Goal: Find specific page/section: Find specific page/section

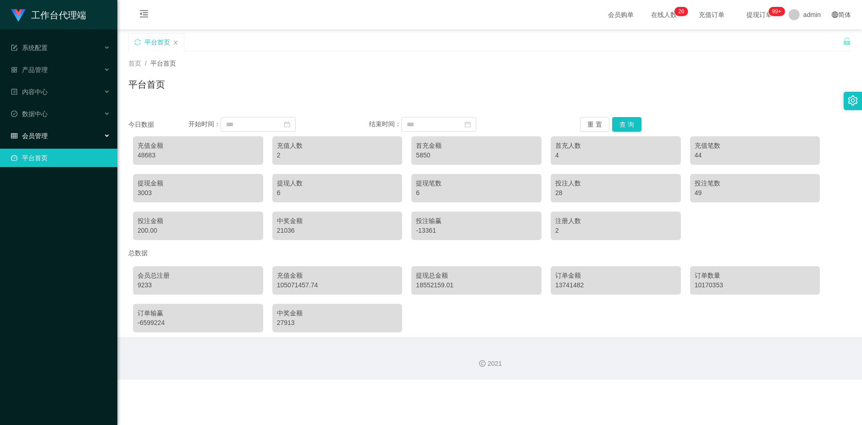
drag, startPoint x: 37, startPoint y: 137, endPoint x: 57, endPoint y: 177, distance: 44.9
click at [37, 136] on span "会员管理" at bounding box center [29, 135] width 37 height 7
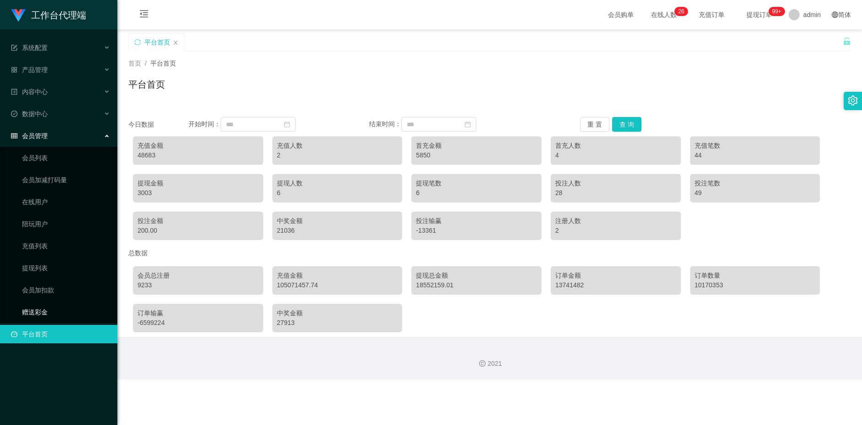
click at [63, 240] on link "赠送彩金" at bounding box center [66, 312] width 88 height 18
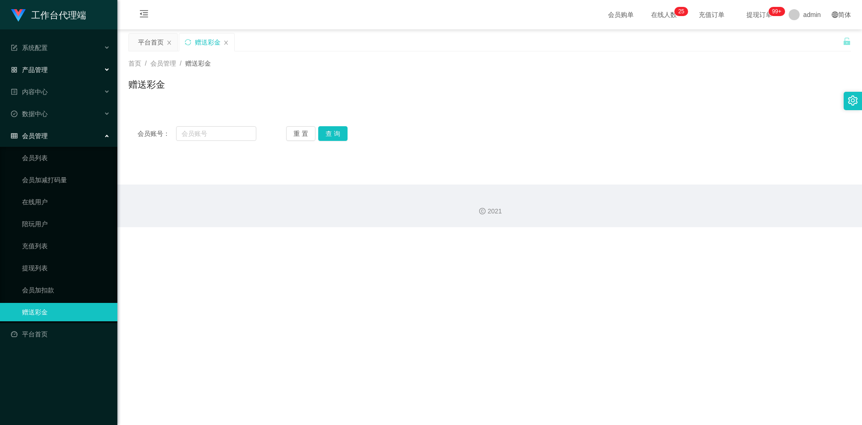
click at [43, 71] on span "产品管理" at bounding box center [29, 69] width 37 height 7
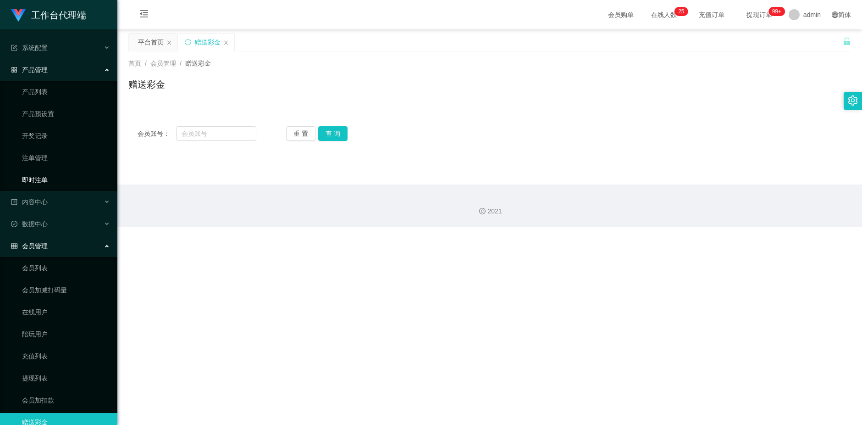
click at [43, 180] on link "即时注单" at bounding box center [66, 180] width 88 height 18
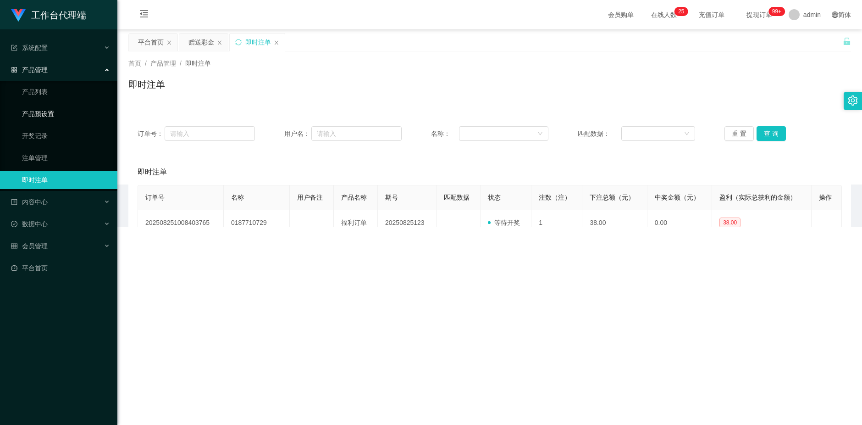
click at [44, 115] on link "产品预设置" at bounding box center [66, 114] width 88 height 18
